Goal: Find contact information: Find contact information

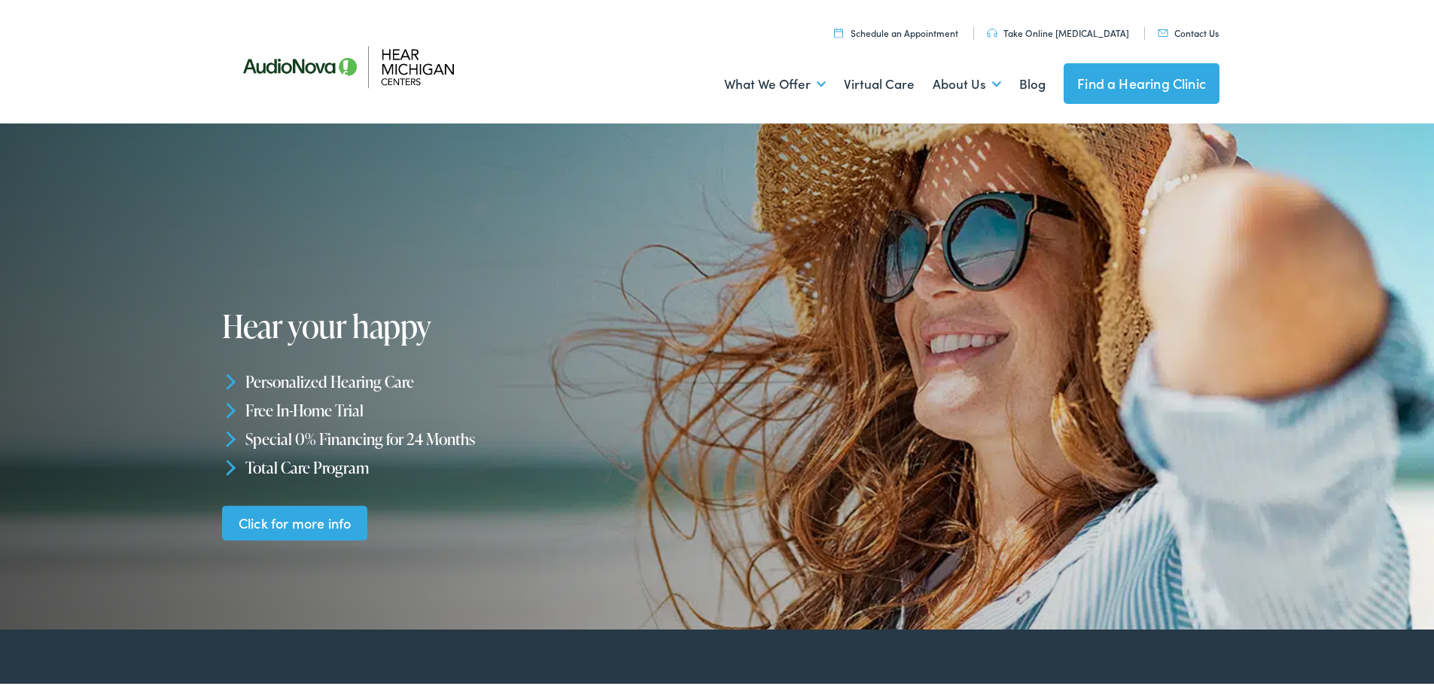
click at [1189, 31] on link "Contact Us" at bounding box center [1188, 29] width 61 height 13
